Goal: Register for event/course

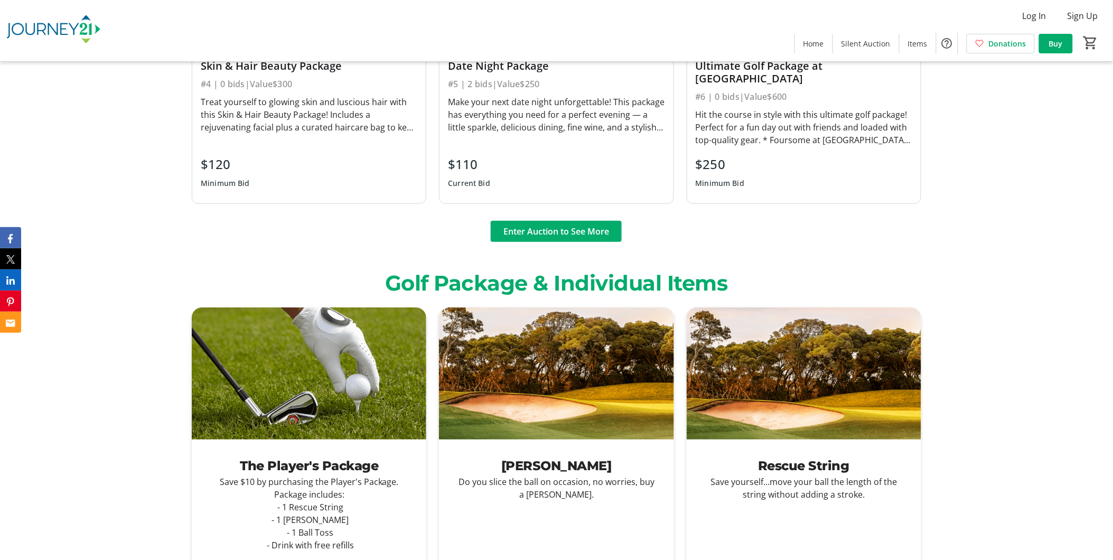
scroll to position [1584, 0]
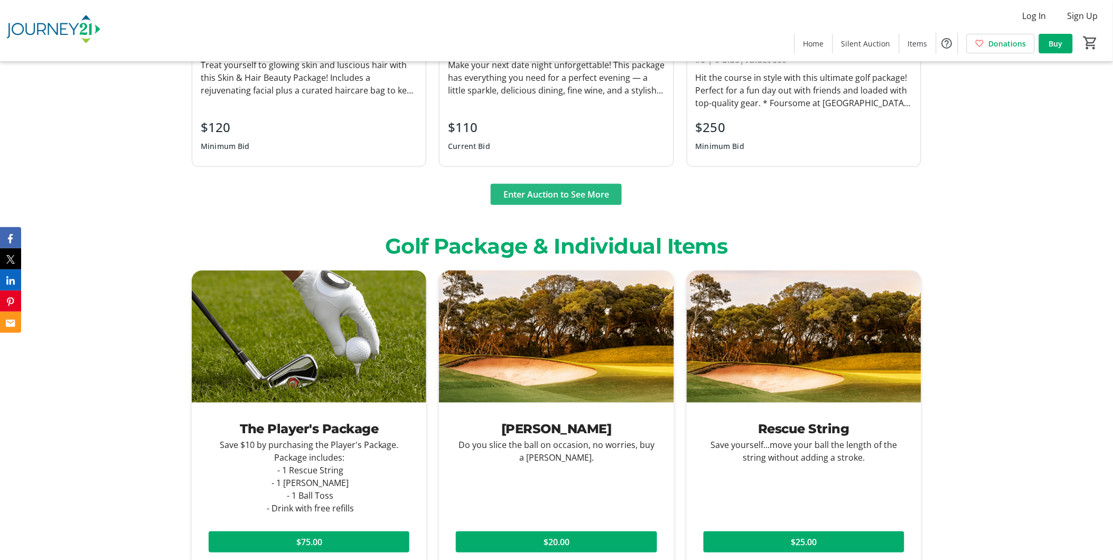
click at [550, 188] on span "Enter Auction to See More" at bounding box center [556, 194] width 106 height 13
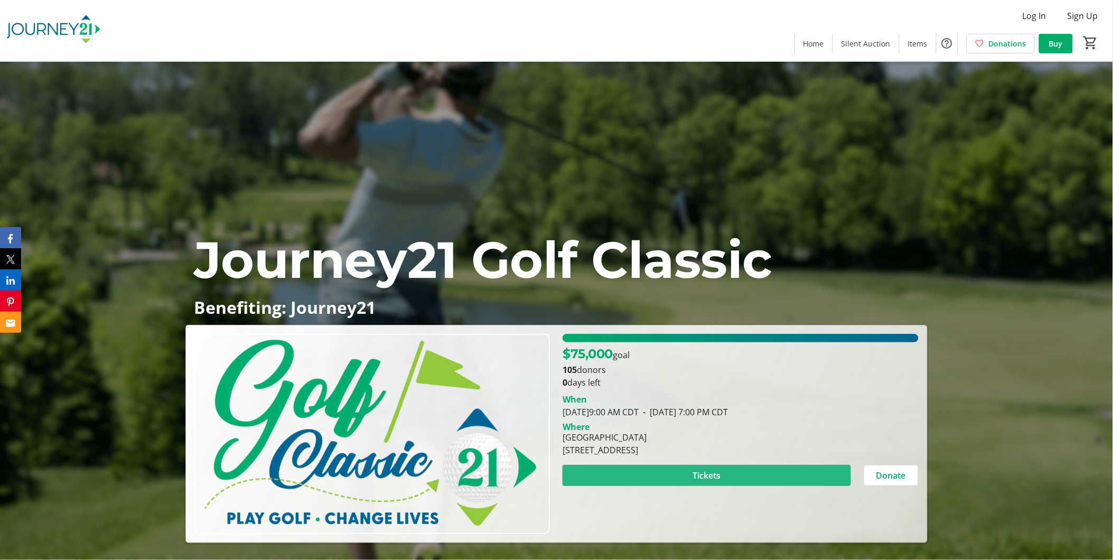
click at [703, 472] on span "Tickets" at bounding box center [707, 475] width 28 height 13
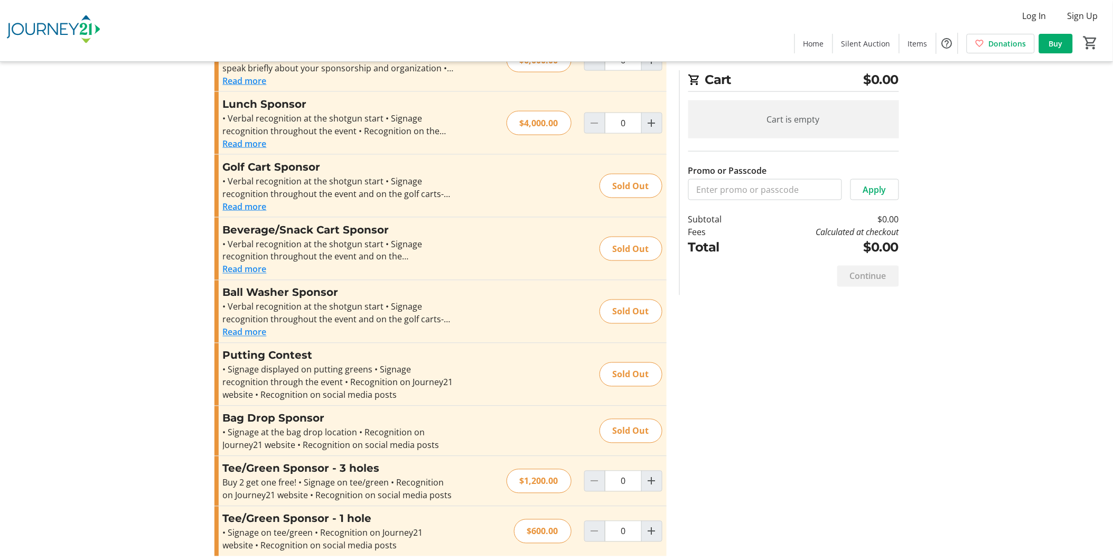
scroll to position [474, 0]
